Goal: Task Accomplishment & Management: Use online tool/utility

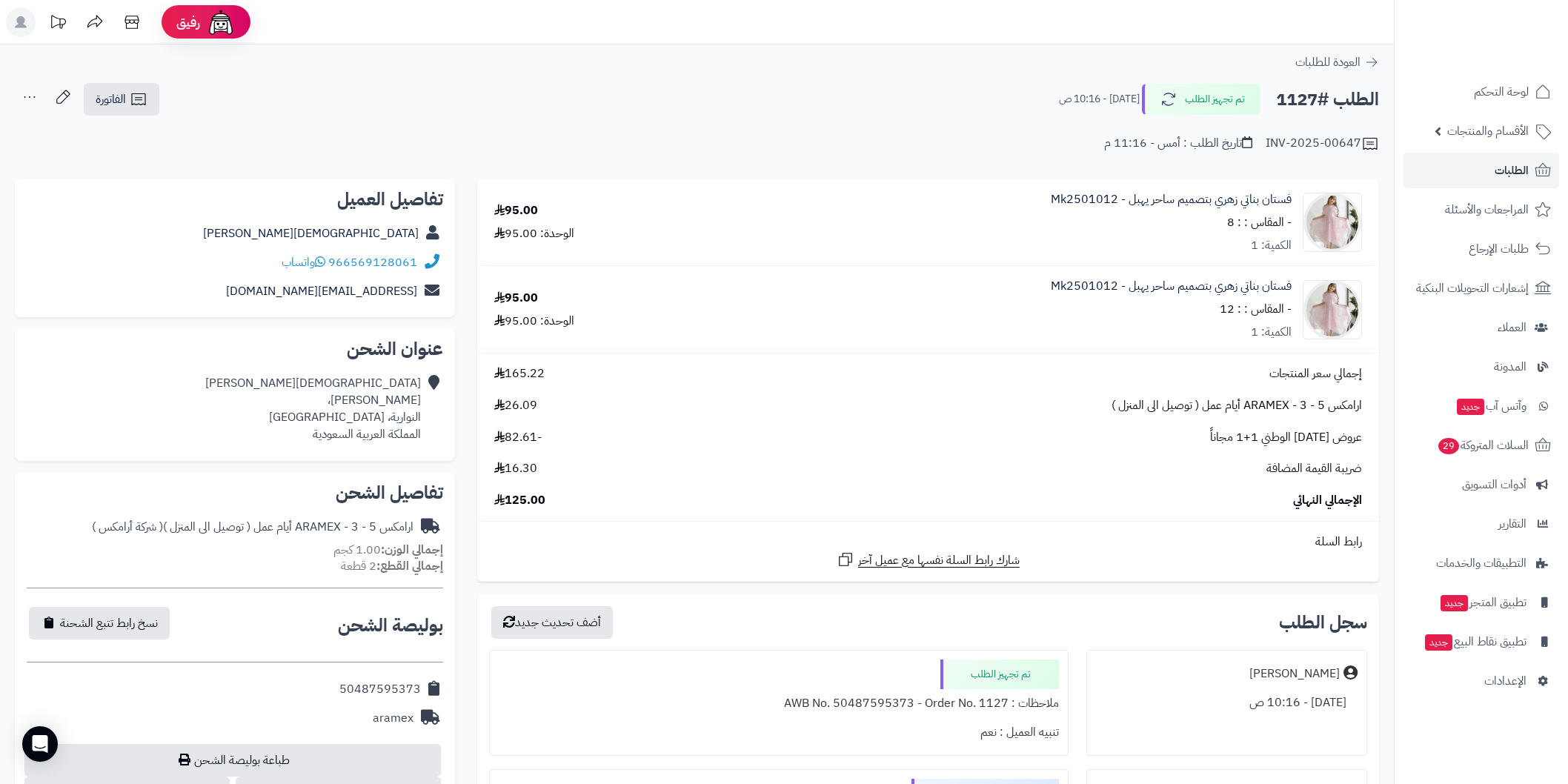
scroll to position [220, 0]
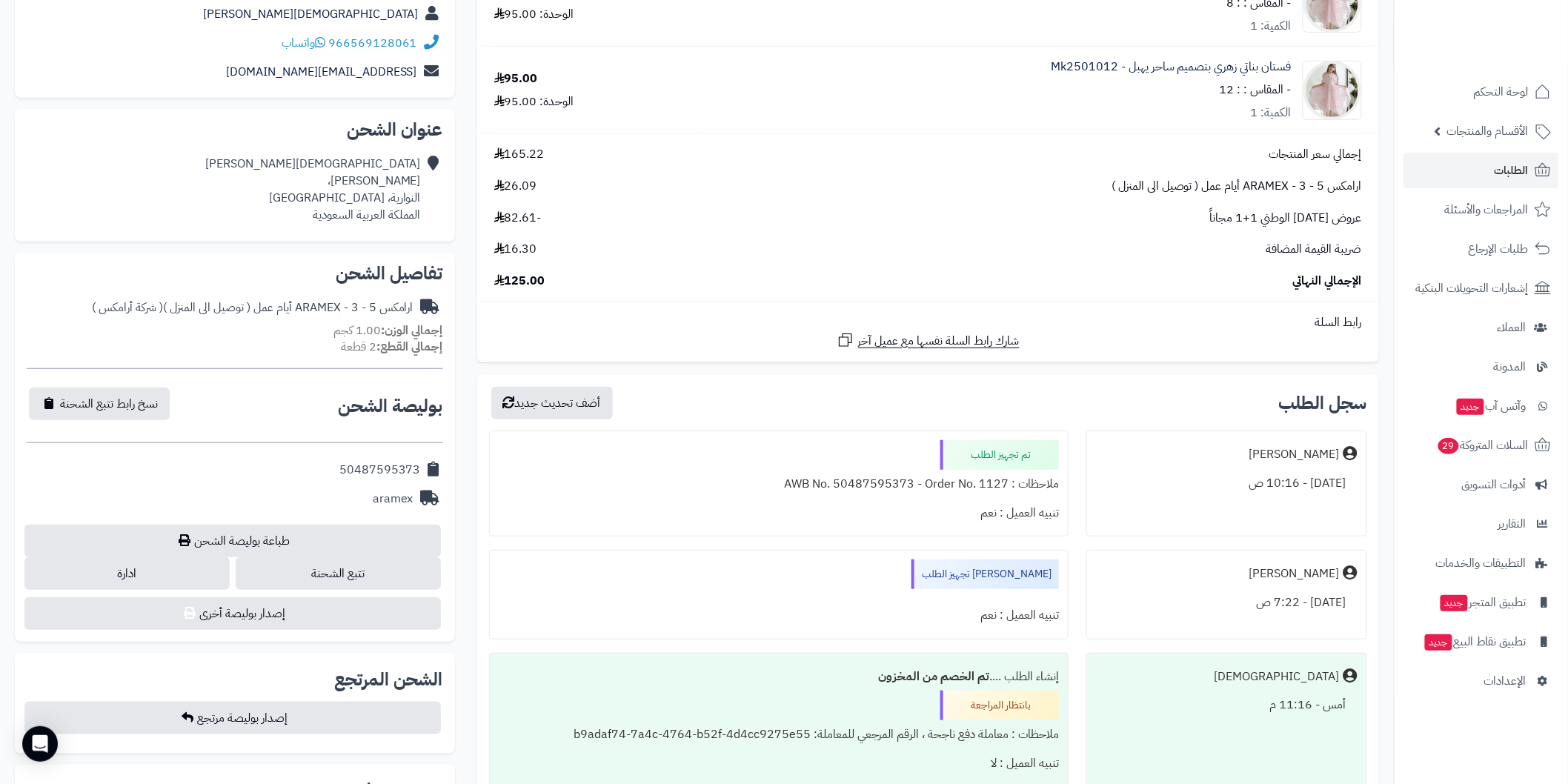
click at [1458, 168] on link "الطلبات" at bounding box center [1481, 171] width 156 height 35
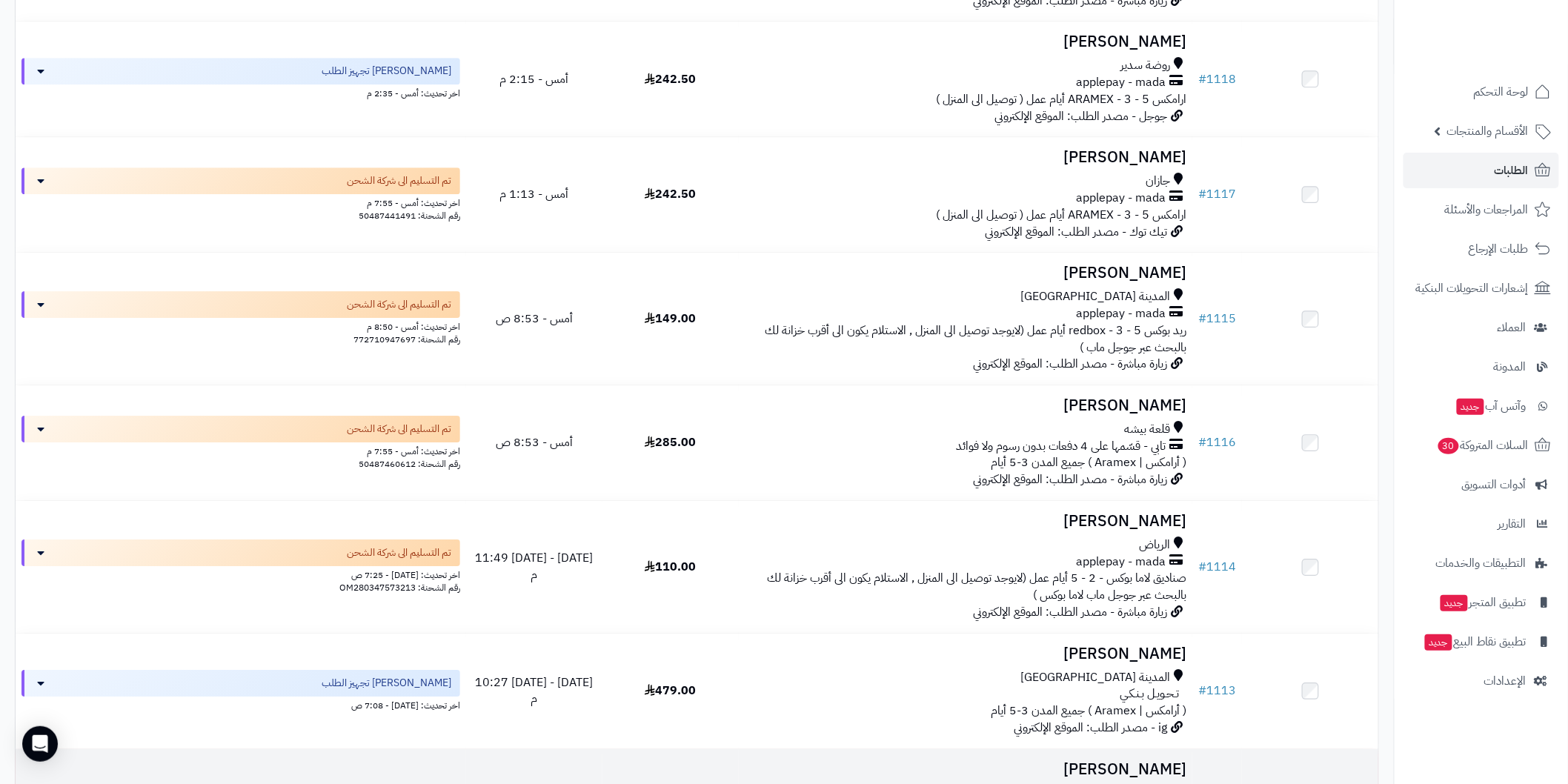
scroll to position [1920, 0]
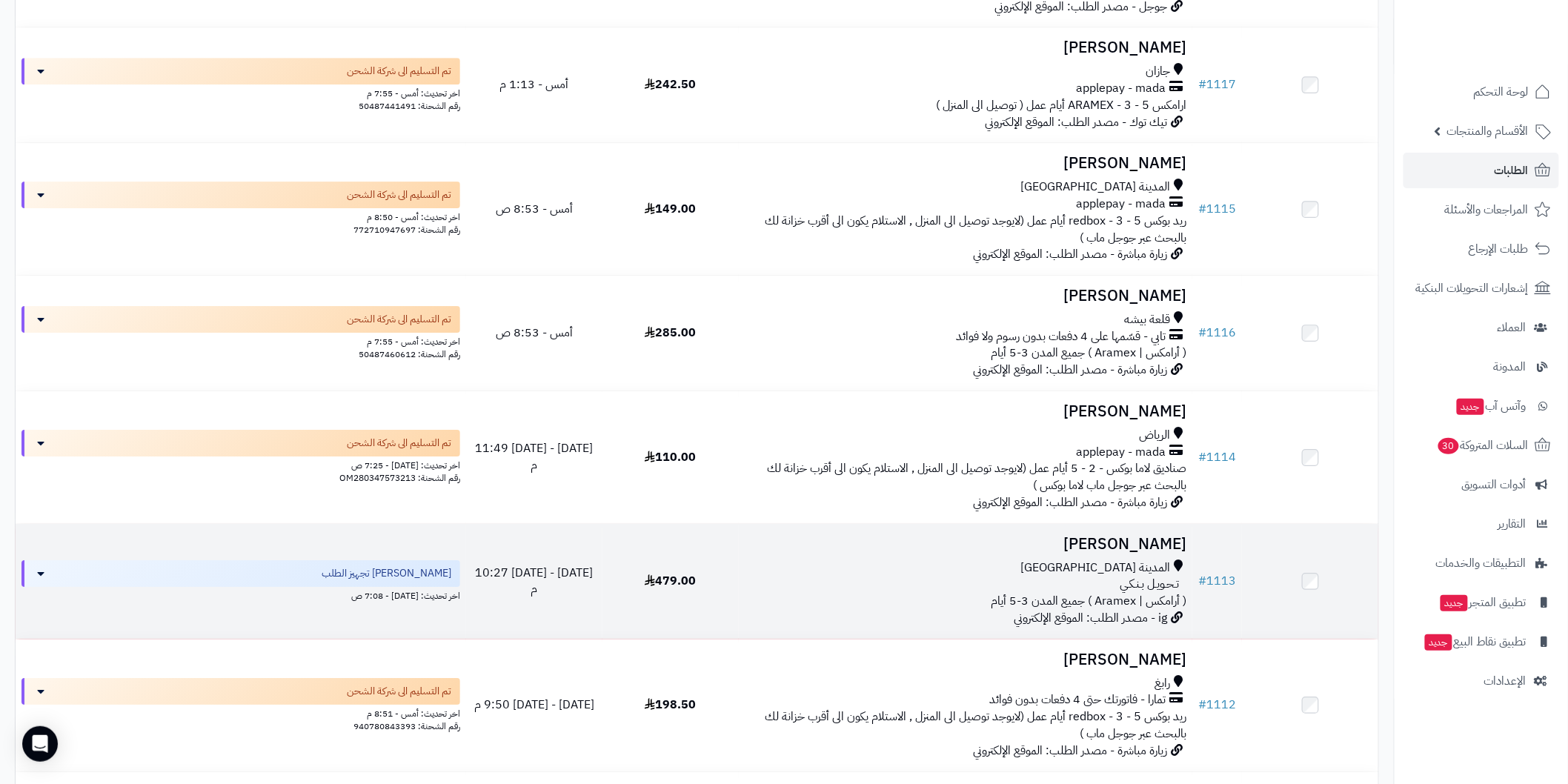
click at [1120, 536] on h3 "[PERSON_NAME]" at bounding box center [965, 544] width 441 height 17
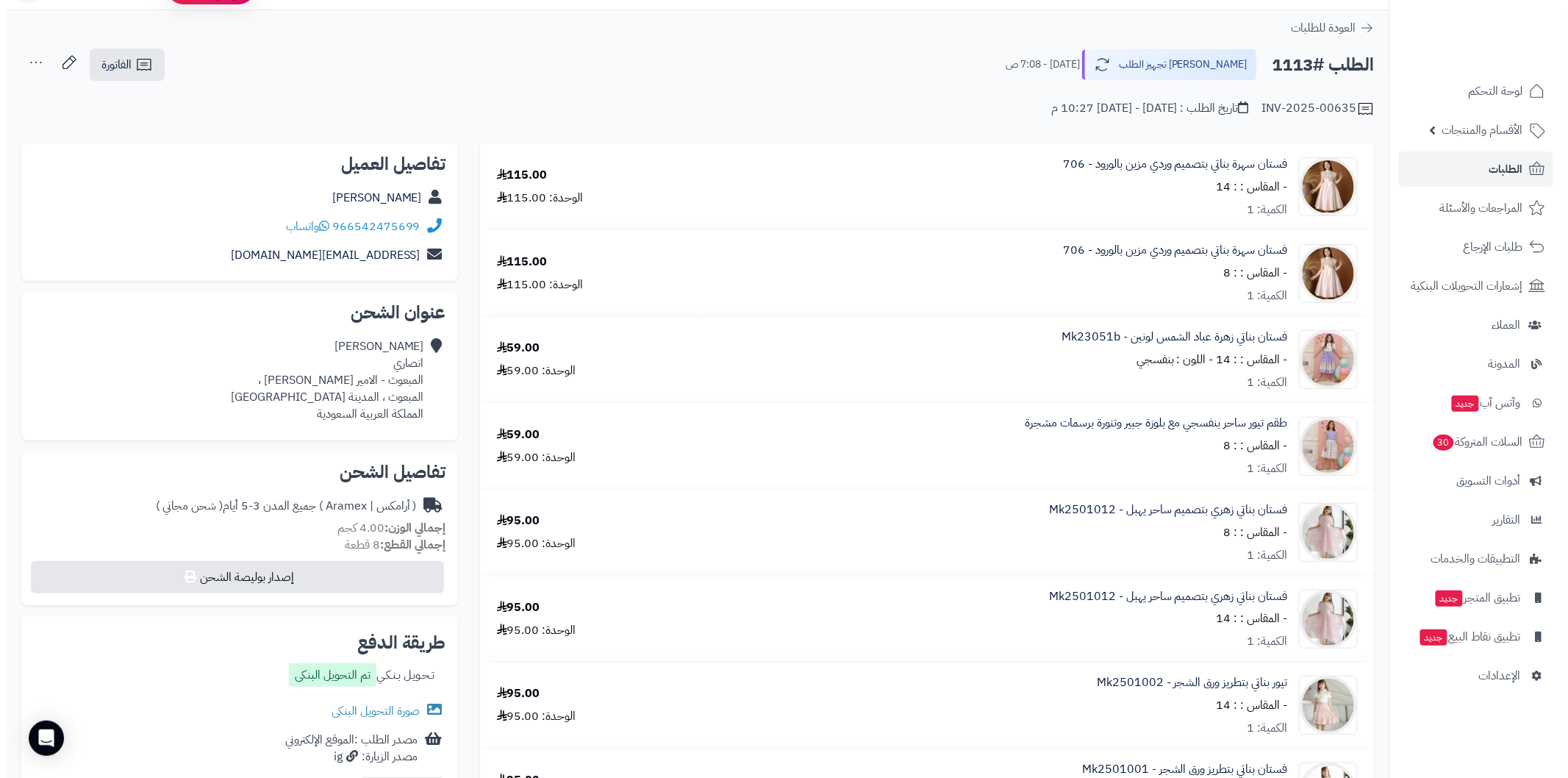
scroll to position [23, 0]
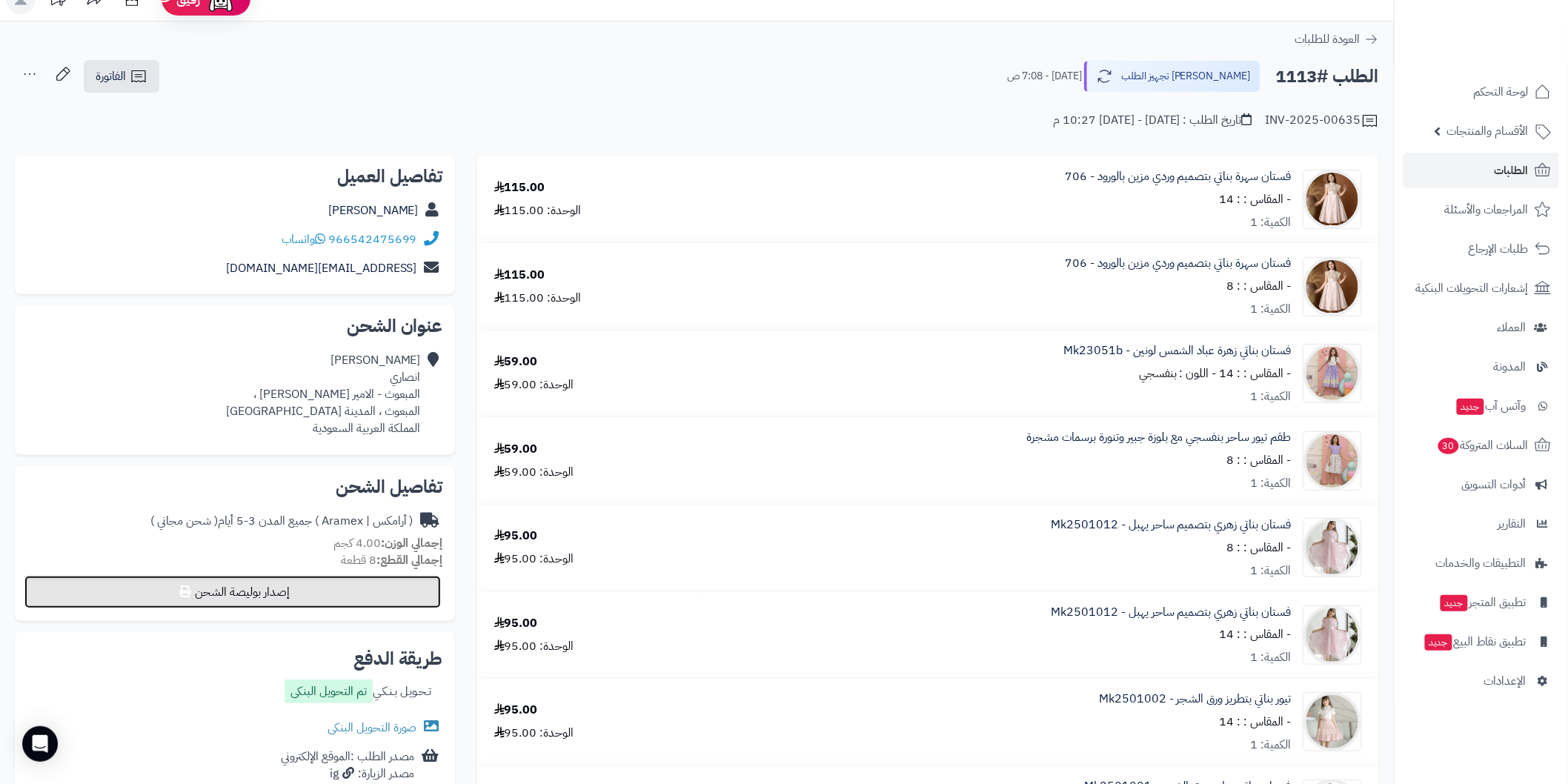
click at [409, 598] on button "إصدار بوليصة الشحن" at bounding box center [233, 592] width 417 height 33
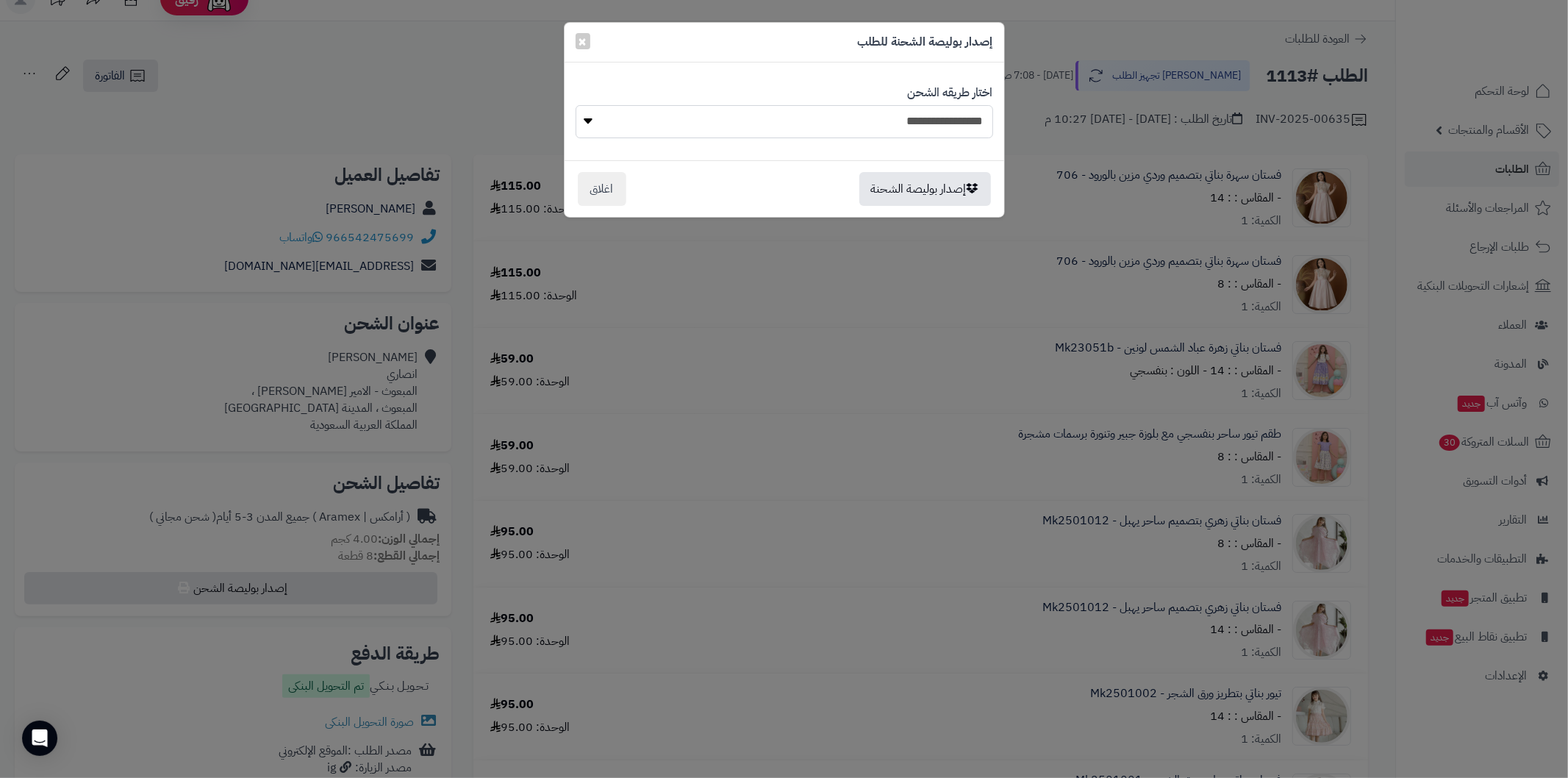
click at [862, 126] on select "**********" at bounding box center [784, 122] width 418 height 33
select select "******"
click at [576, 106] on select "**********" at bounding box center [784, 122] width 418 height 33
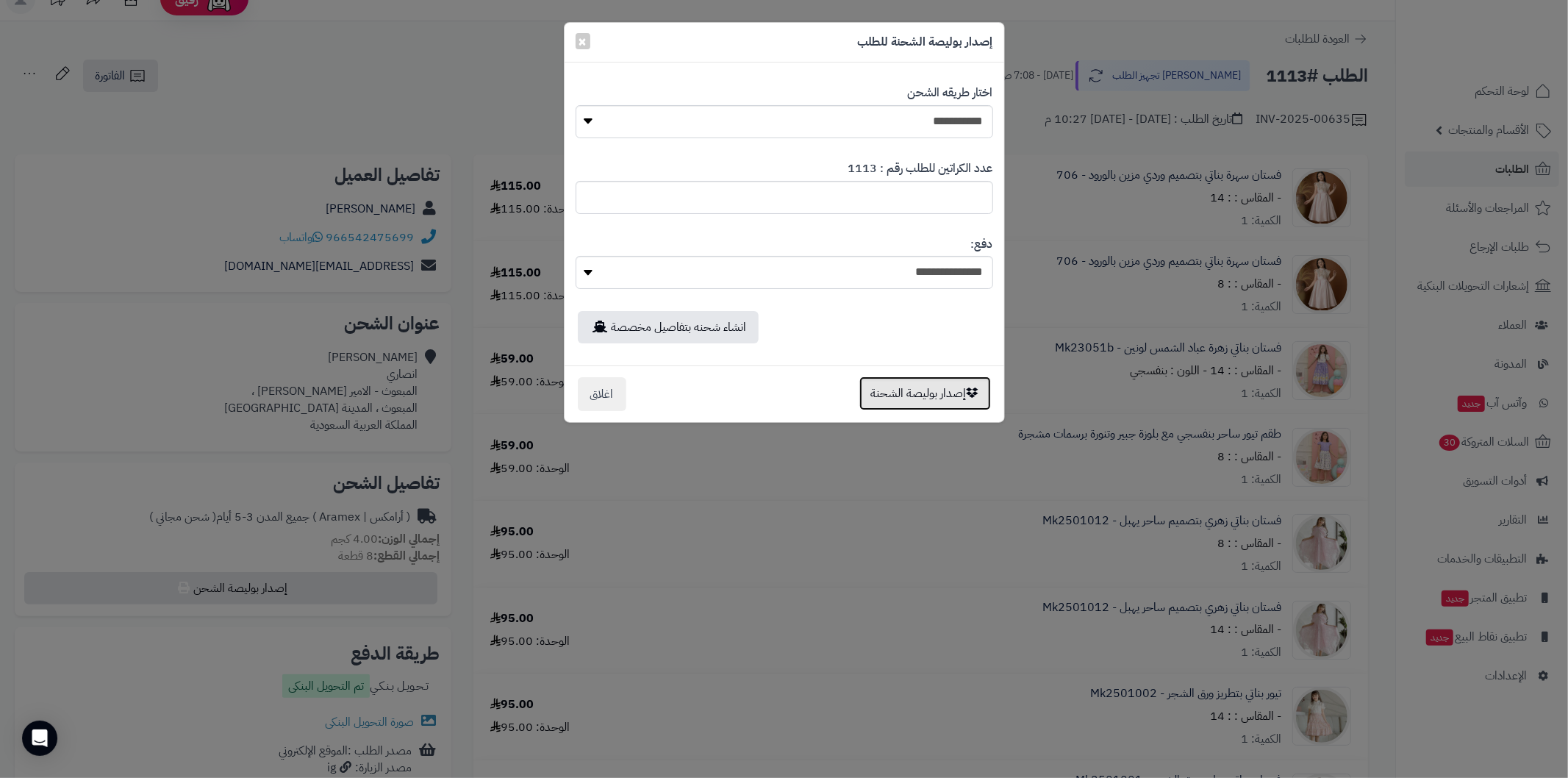
click at [899, 398] on button "إصدار بوليصة الشحنة" at bounding box center [925, 393] width 132 height 34
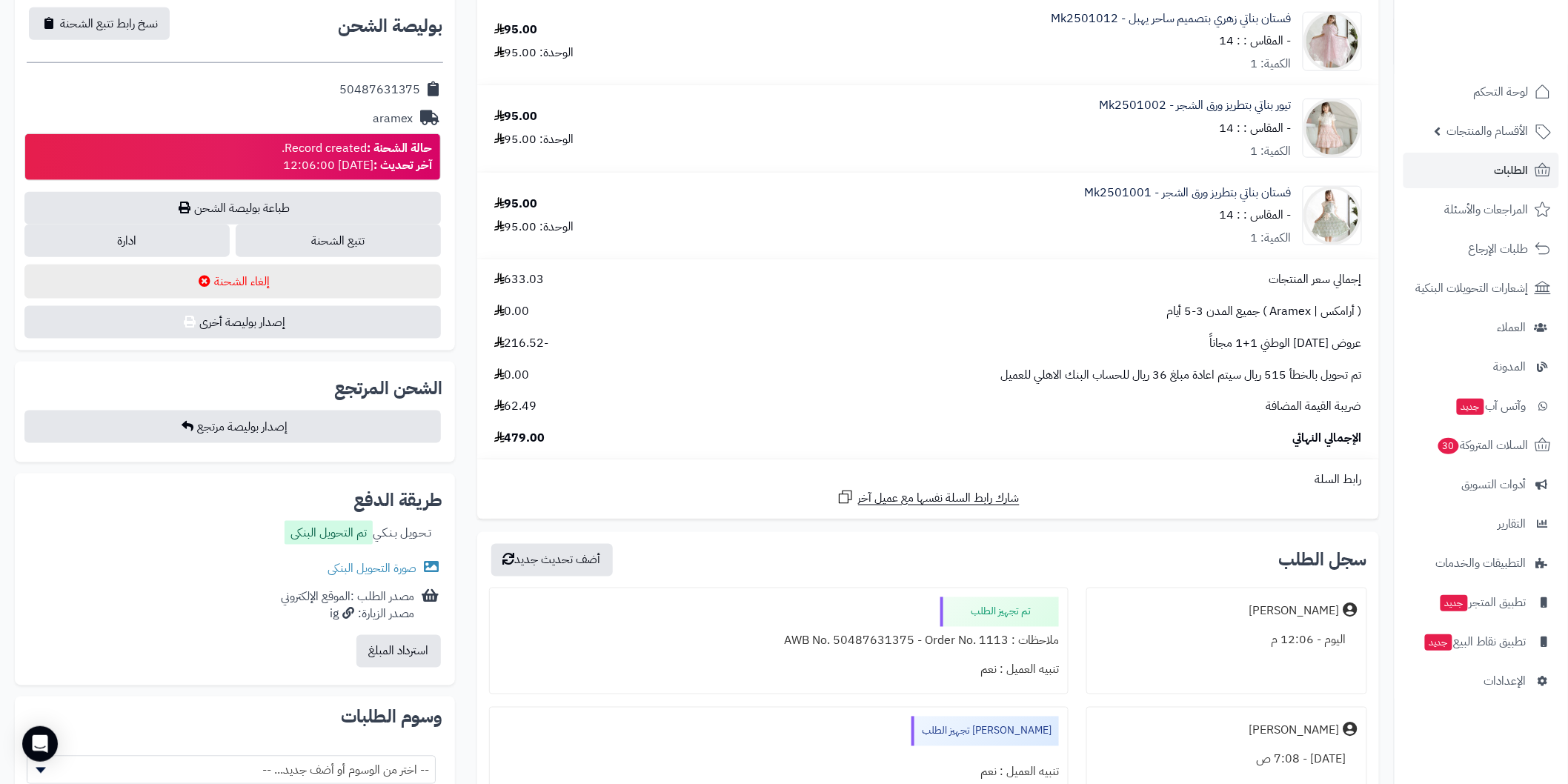
scroll to position [592, 0]
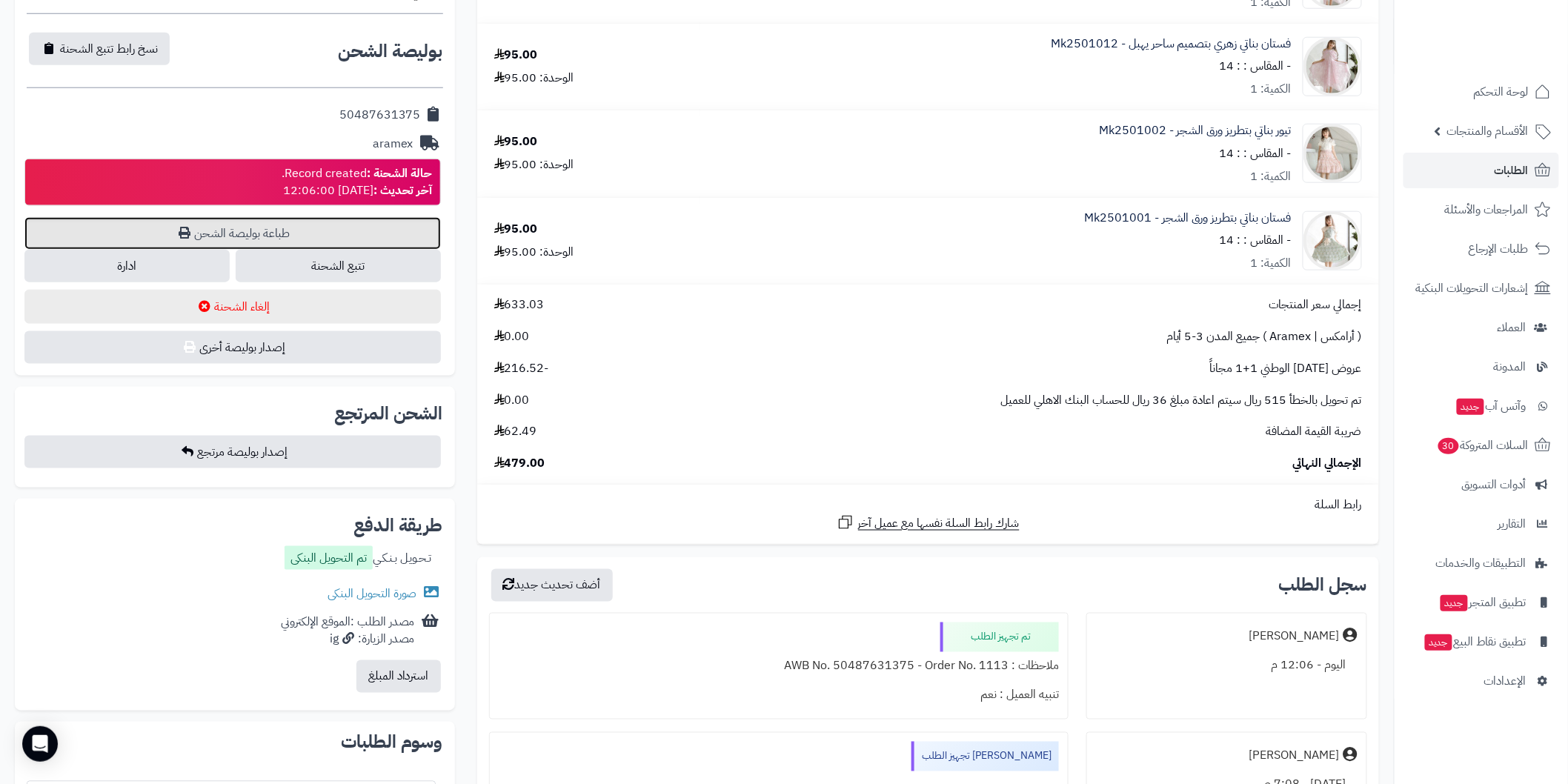
click at [388, 229] on link "طباعة بوليصة الشحن" at bounding box center [233, 233] width 417 height 33
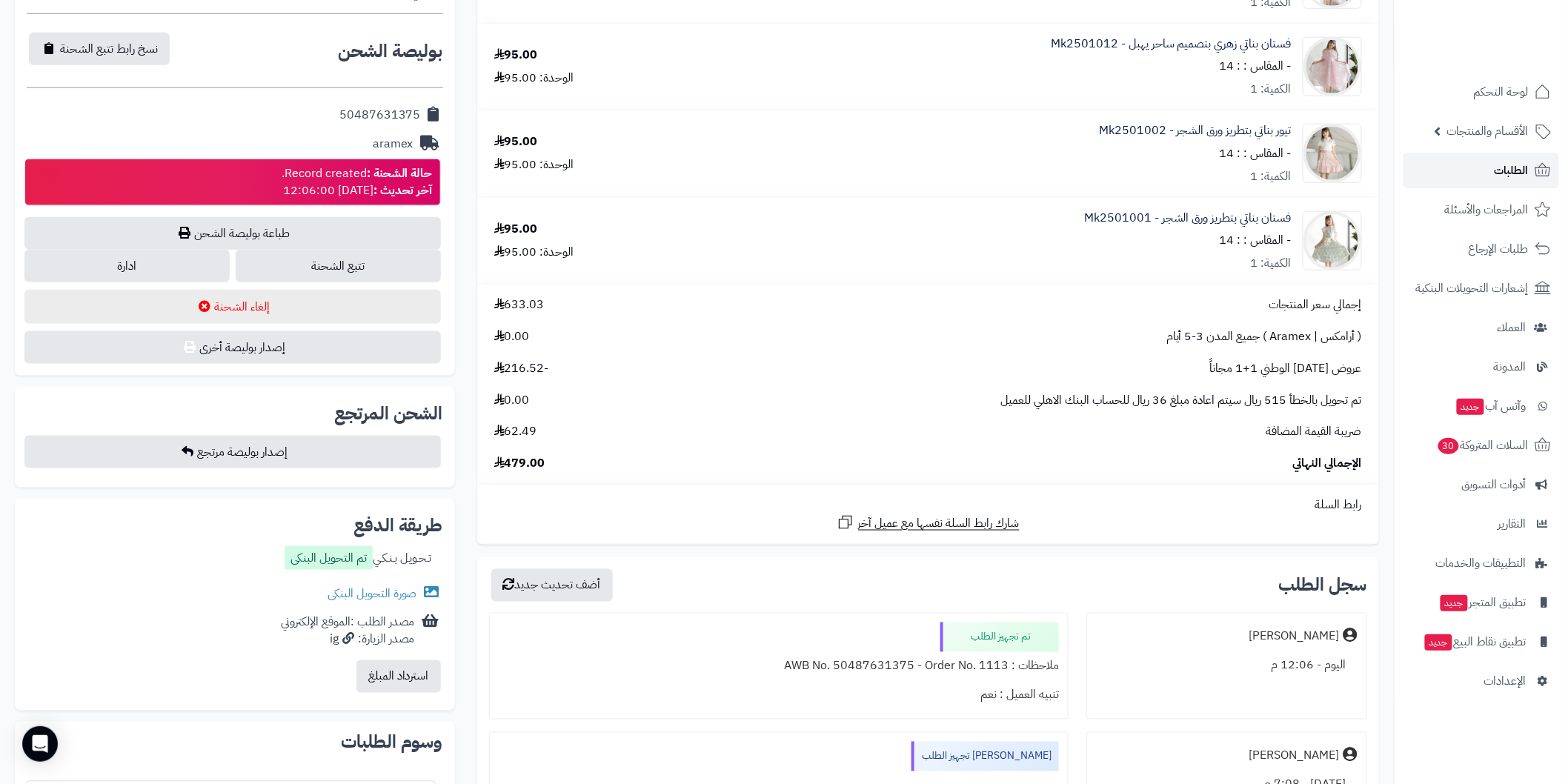
click at [1468, 172] on link "الطلبات" at bounding box center [1481, 171] width 156 height 35
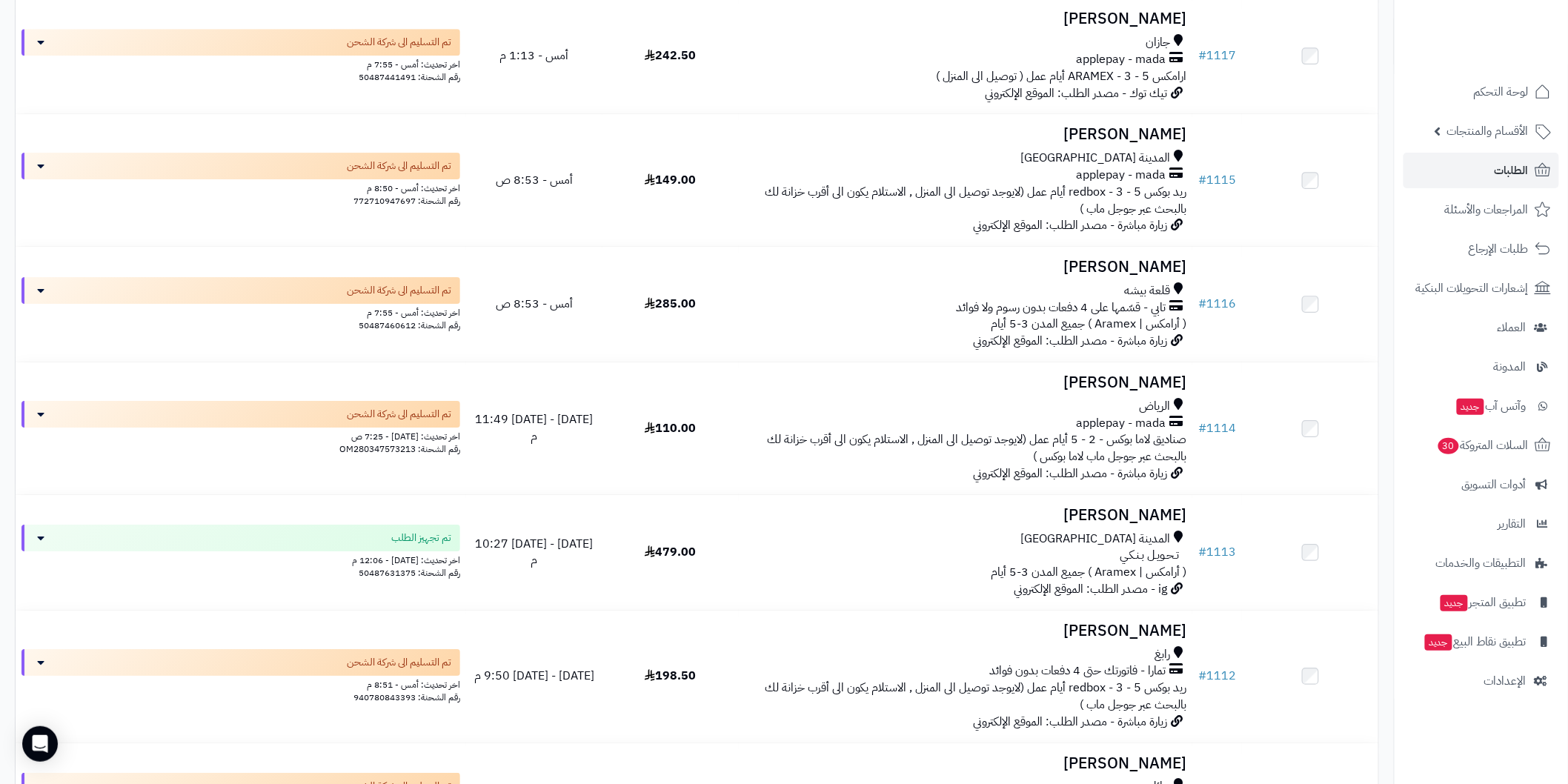
scroll to position [1869, 0]
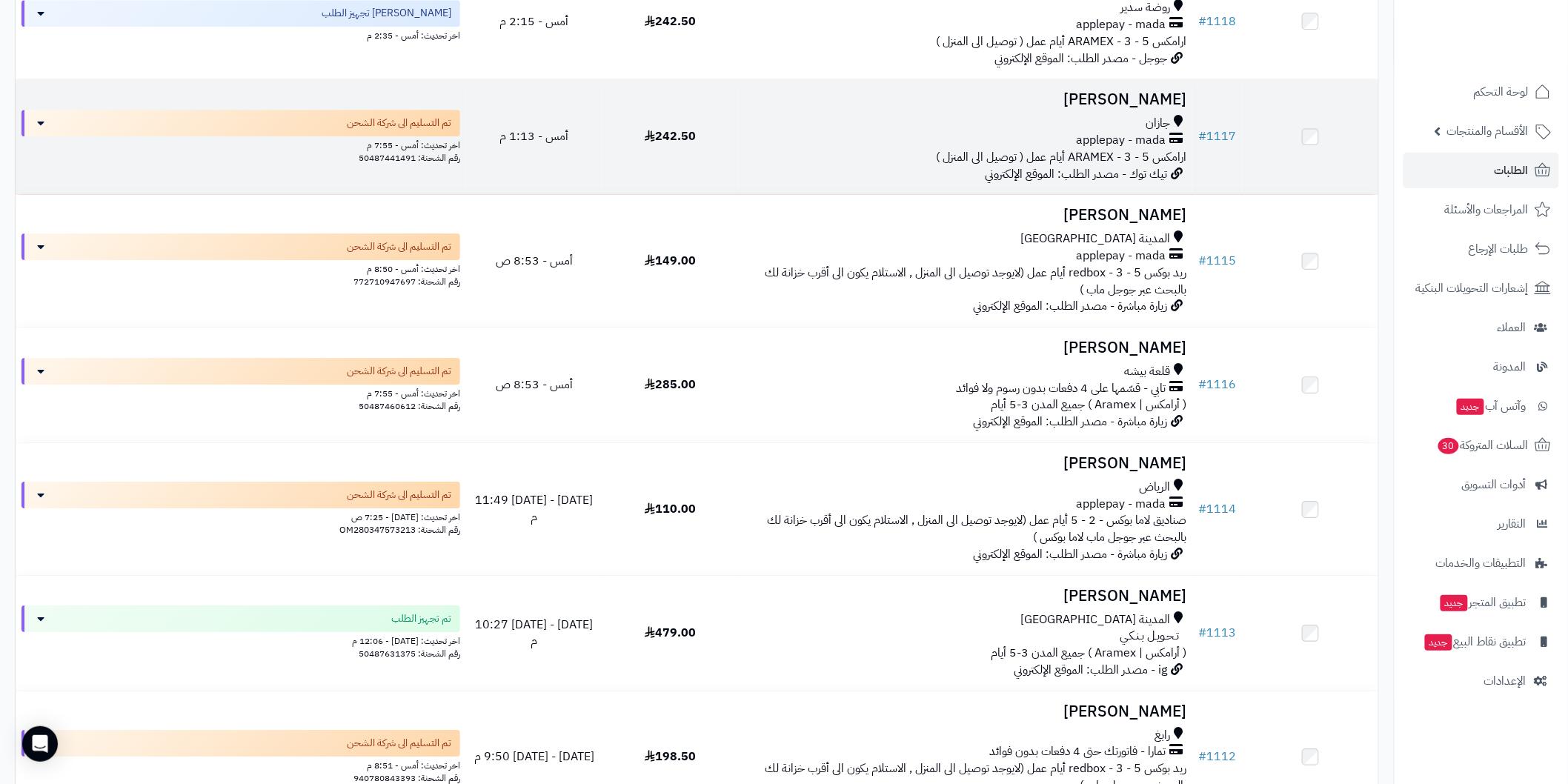
click at [1084, 99] on h3 "[PERSON_NAME]" at bounding box center [965, 99] width 441 height 17
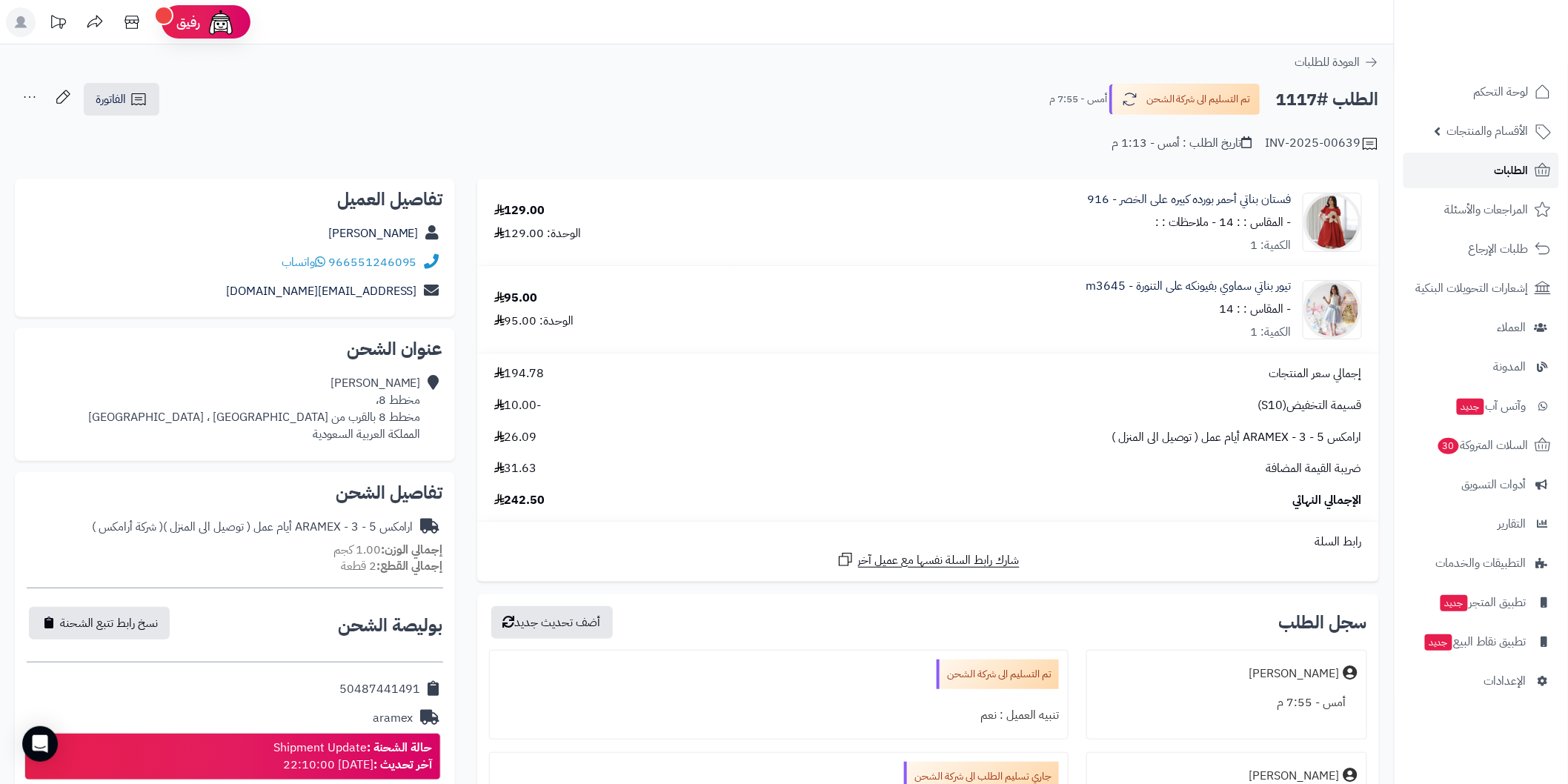
click at [1477, 171] on link "الطلبات" at bounding box center [1481, 171] width 156 height 35
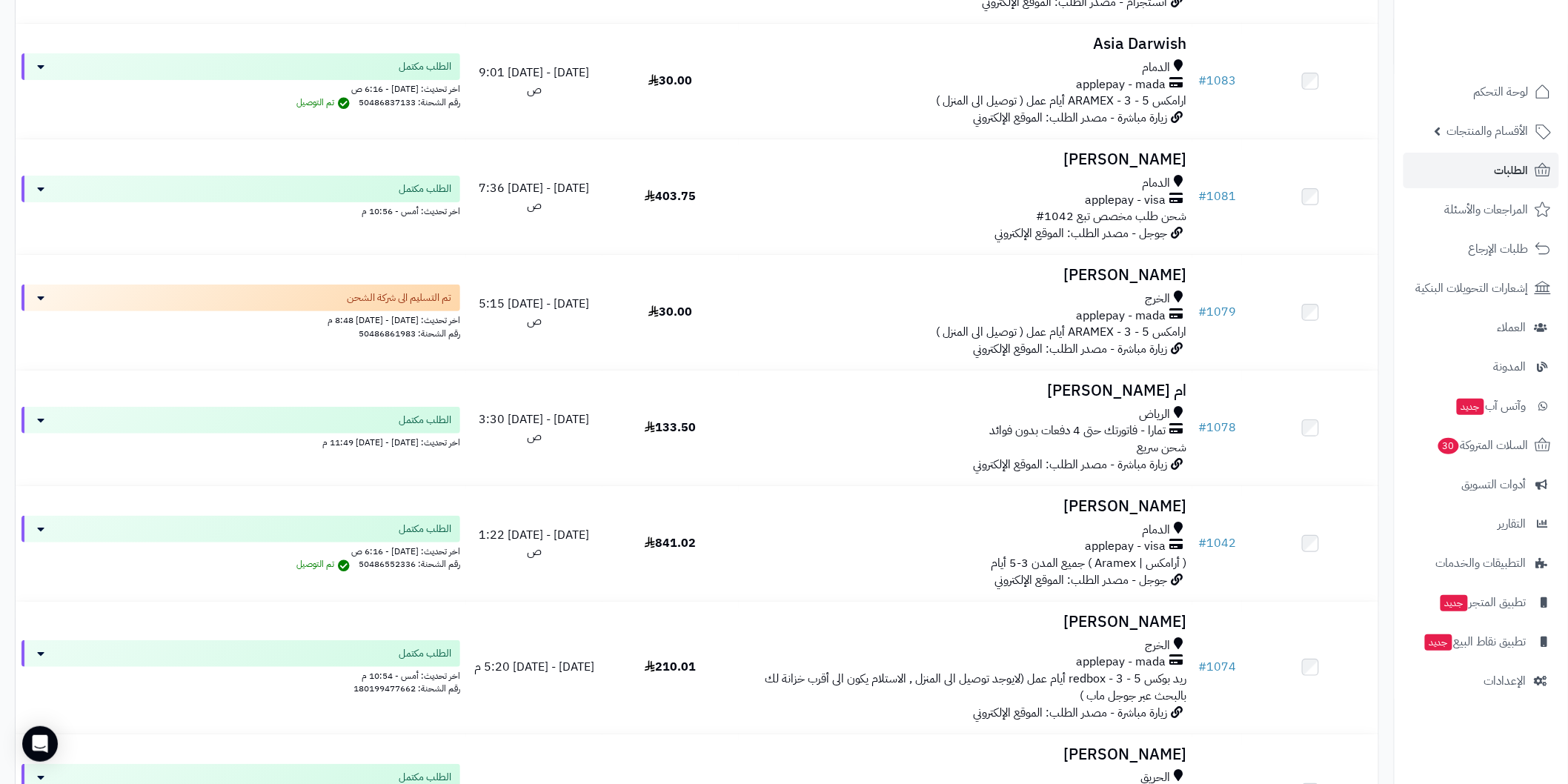
scroll to position [4766, 0]
